Goal: Task Accomplishment & Management: Manage account settings

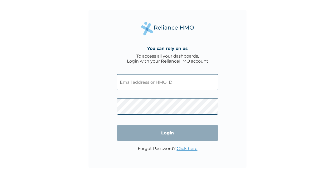
click at [174, 79] on input "text" at bounding box center [167, 82] width 101 height 16
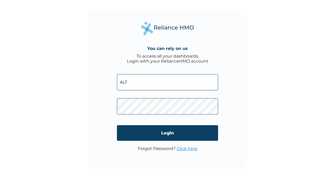
type input "ALT/10202/A"
click input "Login" at bounding box center [167, 133] width 101 height 16
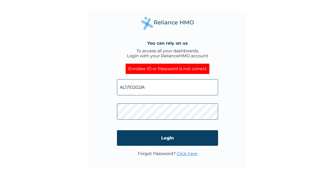
click at [156, 90] on input "ALT/10202/A" at bounding box center [167, 87] width 101 height 16
click at [165, 91] on input "text" at bounding box center [167, 87] width 101 height 16
type input "ALT/10202/A"
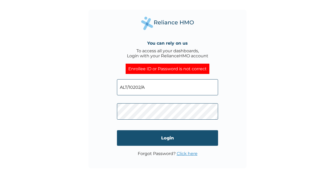
click at [163, 144] on input "Login" at bounding box center [167, 138] width 101 height 16
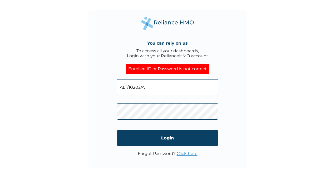
click at [261, 96] on div "You can rely on us To access all your dashboards, Login with your RelianceHMO a…" at bounding box center [167, 89] width 335 height 178
drag, startPoint x: 261, startPoint y: 96, endPoint x: 221, endPoint y: 123, distance: 48.2
click at [221, 123] on div "You can rely on us To access all your dashboards, Login with your RelianceHMO a…" at bounding box center [167, 89] width 335 height 178
drag, startPoint x: 221, startPoint y: 123, endPoint x: 240, endPoint y: 136, distance: 23.3
click at [240, 136] on div "You can rely on us To access all your dashboards, Login with your RelianceHMO a…" at bounding box center [168, 89] width 158 height 158
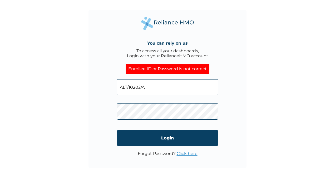
click at [184, 154] on link "Click here" at bounding box center [187, 153] width 21 height 5
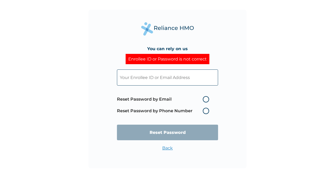
click at [208, 99] on label "Reset Password by Email" at bounding box center [164, 99] width 95 height 6
click at [204, 99] on input "Reset Password by Email" at bounding box center [200, 99] width 8 height 8
radio input "true"
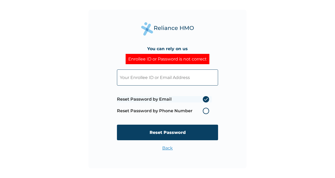
click at [176, 79] on input "text" at bounding box center [167, 77] width 101 height 16
type input "tdahunsi@alltalentz.com"
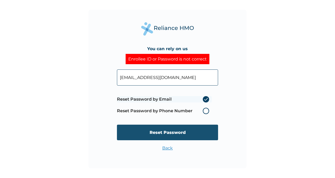
click at [167, 131] on input "Reset Password" at bounding box center [167, 132] width 101 height 16
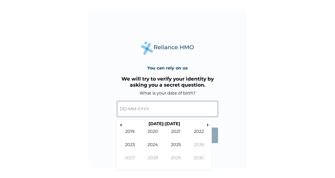
click at [169, 113] on input "text" at bounding box center [167, 109] width 101 height 16
click at [127, 108] on input "text" at bounding box center [167, 109] width 101 height 16
click at [119, 126] on span "‹" at bounding box center [121, 124] width 6 height 7
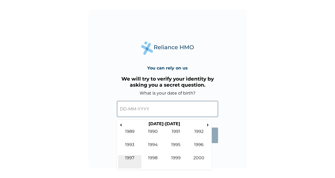
click at [130, 158] on td "1997" at bounding box center [129, 161] width 23 height 13
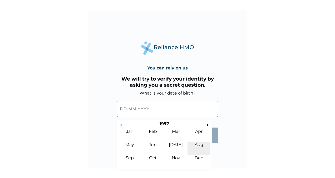
click at [199, 145] on td "Aug" at bounding box center [199, 148] width 23 height 13
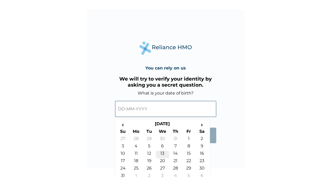
click at [163, 151] on td "13" at bounding box center [162, 154] width 13 height 7
type input "13-08-1997"
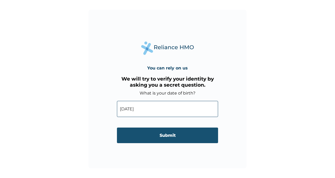
click at [177, 134] on input "Submit" at bounding box center [167, 135] width 101 height 16
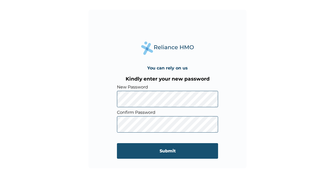
click at [122, 151] on input "Submit" at bounding box center [167, 151] width 101 height 16
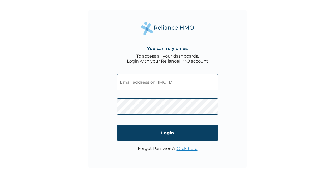
click at [166, 82] on input "text" at bounding box center [167, 82] width 101 height 16
type input "[EMAIL_ADDRESS][DOMAIN_NAME]"
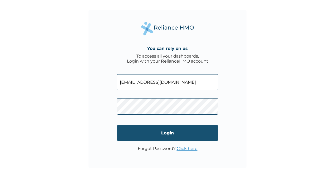
click at [160, 130] on input "Login" at bounding box center [167, 133] width 101 height 16
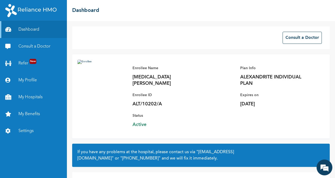
click at [133, 73] on div "Enrollee Name [MEDICAL_DATA][PERSON_NAME]" at bounding box center [170, 76] width 74 height 22
click at [45, 96] on link "My Hospitals" at bounding box center [33, 97] width 67 height 17
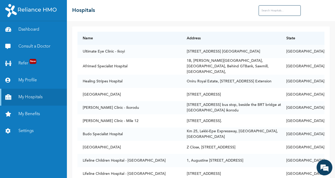
click at [282, 10] on input "text" at bounding box center [280, 10] width 42 height 11
type input "o"
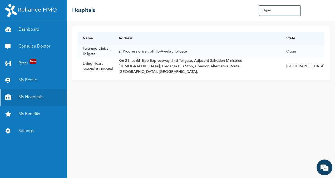
type input "tollgate"
